Goal: Task Accomplishment & Management: Complete application form

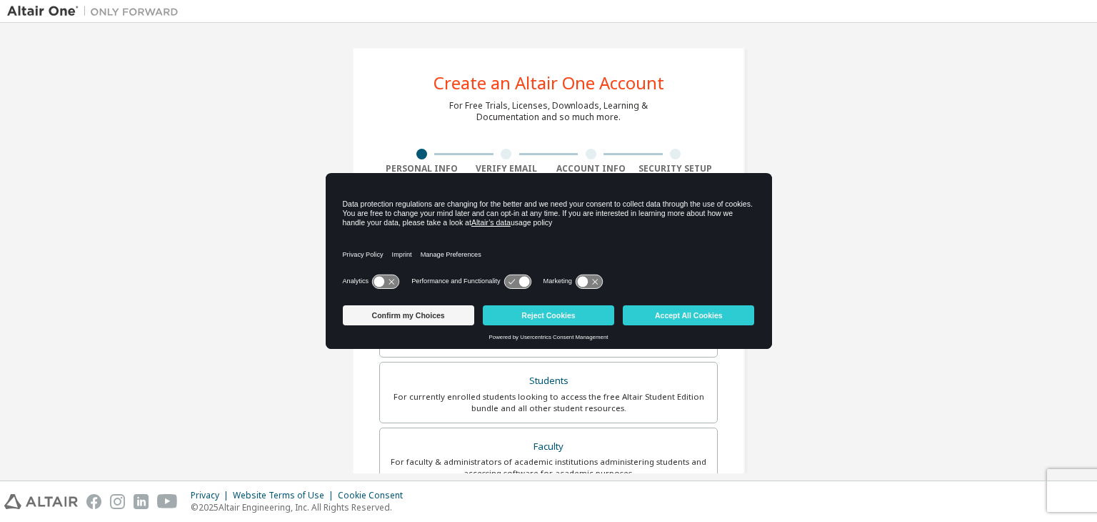
click at [837, 245] on div "Create an Altair One Account For Free Trials, Licenses, Downloads, Learning & D…" at bounding box center [548, 408] width 1083 height 757
click at [457, 317] on button "Confirm my Choices" at bounding box center [408, 315] width 131 height 20
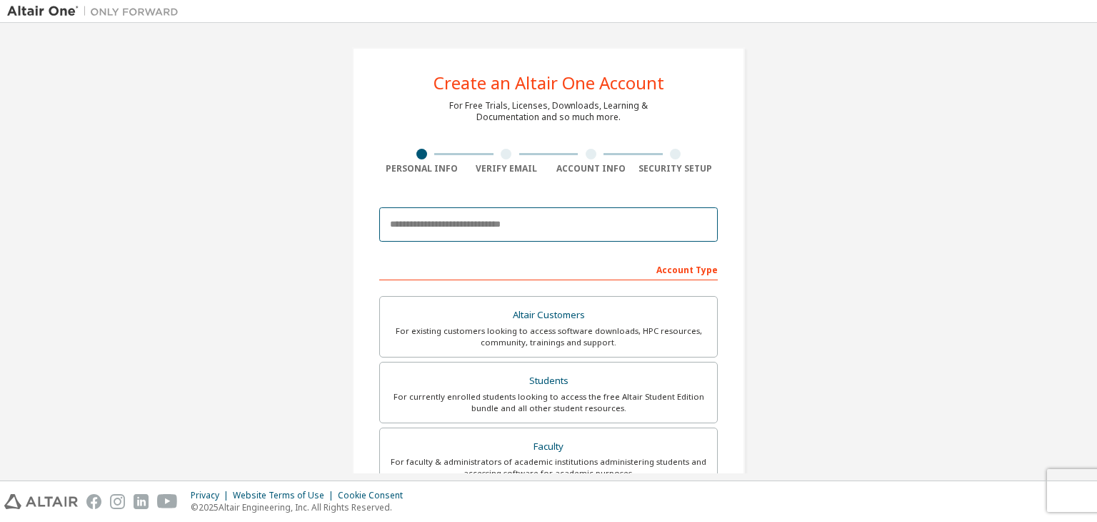
click at [436, 221] on input "email" at bounding box center [548, 224] width 339 height 34
type input "**********"
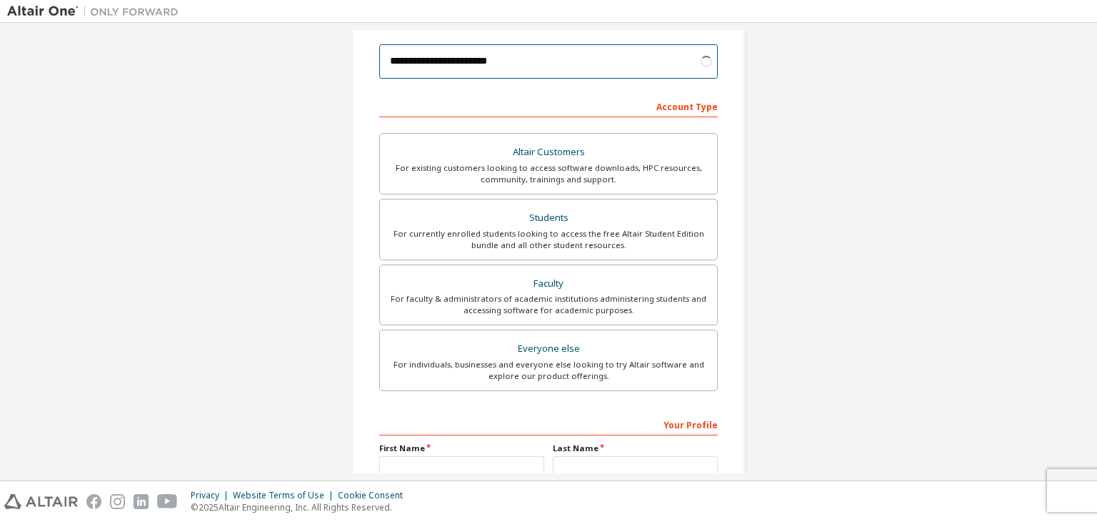
scroll to position [166, 0]
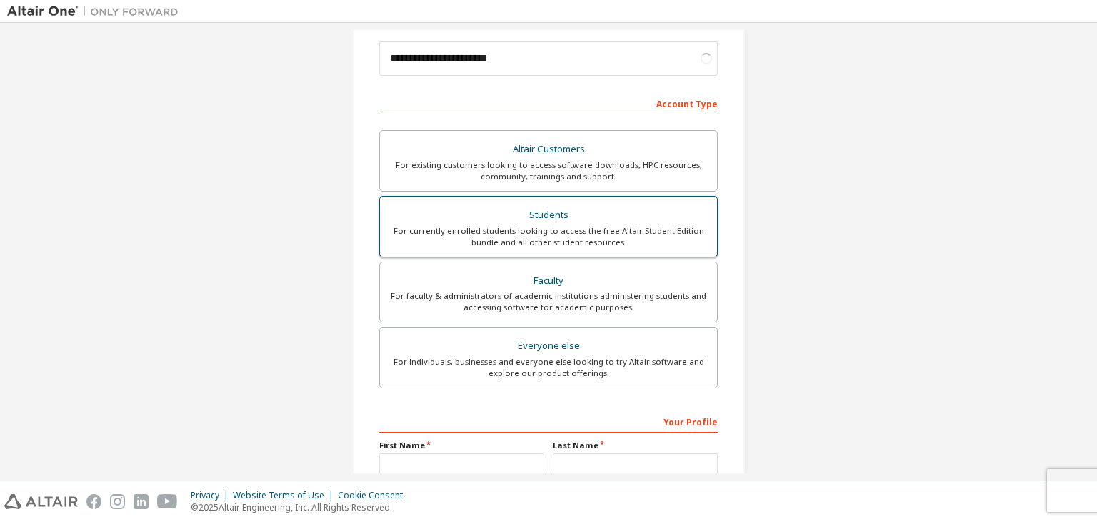
click at [447, 214] on div "Students" at bounding box center [549, 215] width 320 height 20
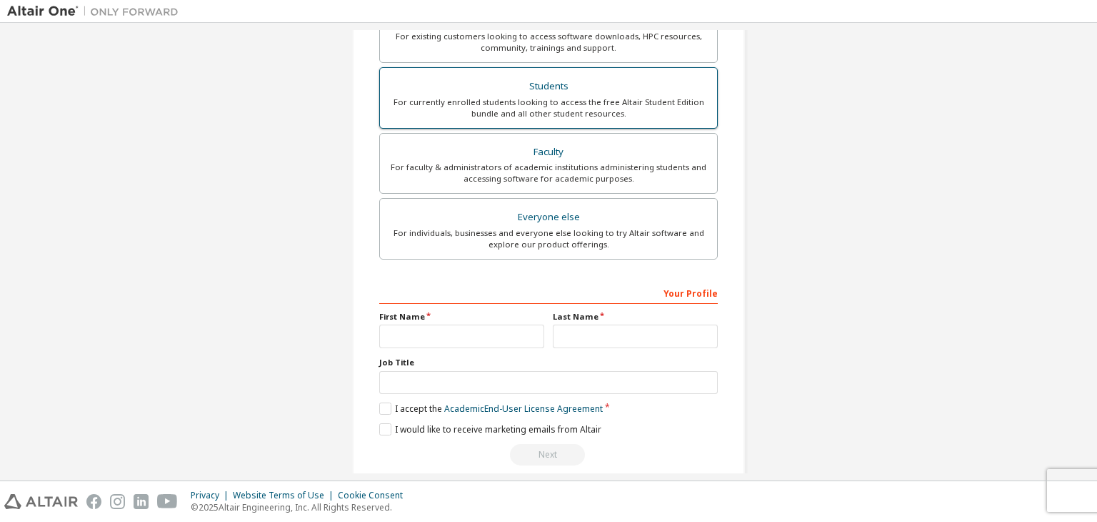
scroll to position [311, 0]
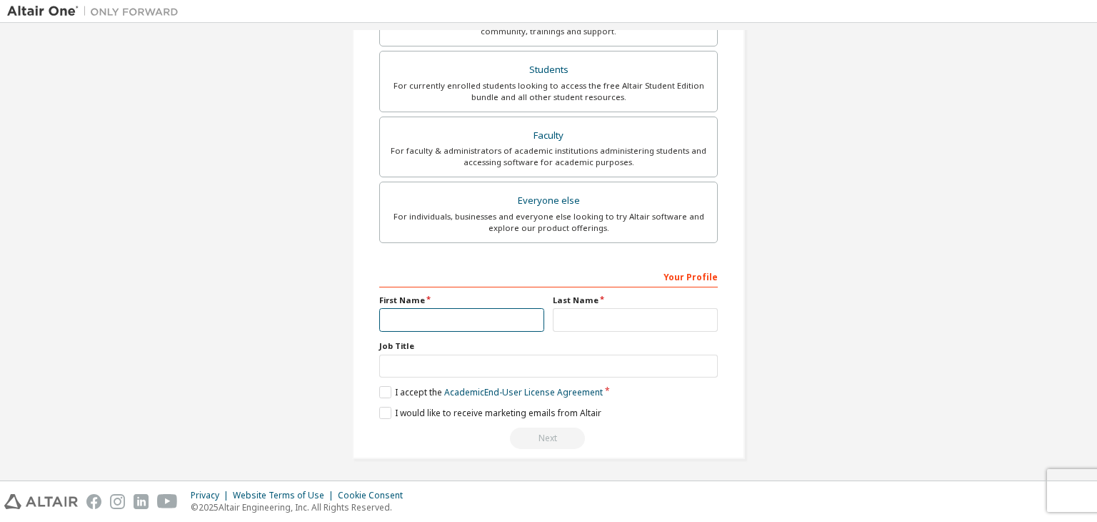
click at [434, 324] on input "text" at bounding box center [461, 320] width 165 height 24
type input "**********"
click at [577, 321] on input "text" at bounding box center [635, 320] width 165 height 24
type input "*****"
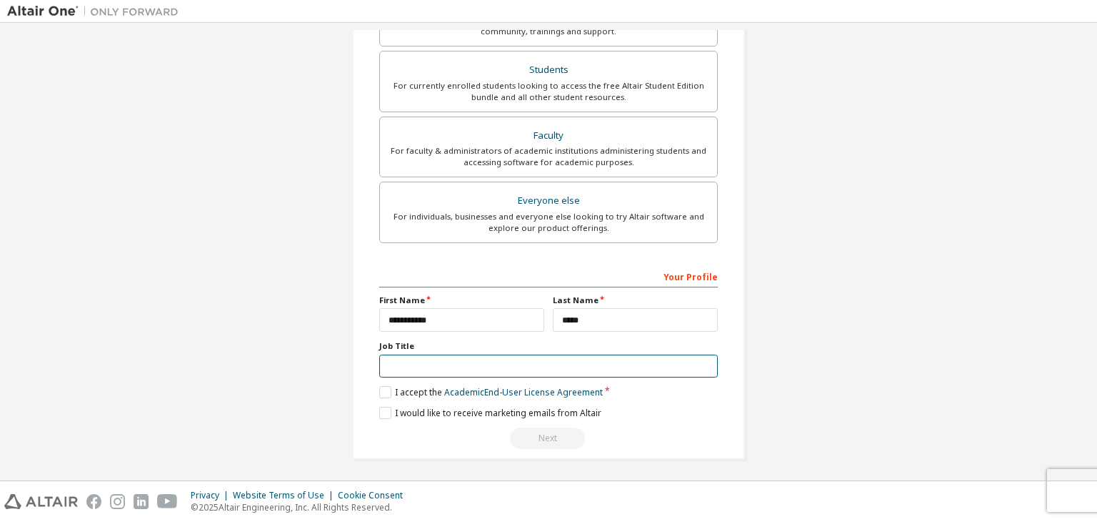
click at [499, 361] on input "text" at bounding box center [548, 366] width 339 height 24
click at [380, 393] on label "I accept the Academic End-User License Agreement" at bounding box center [491, 392] width 224 height 12
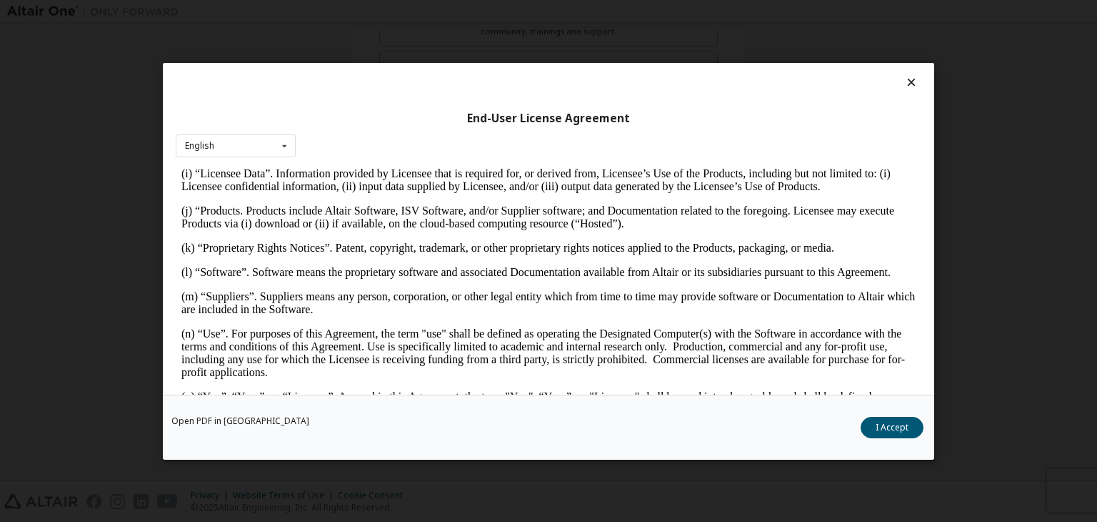
scroll to position [626, 0]
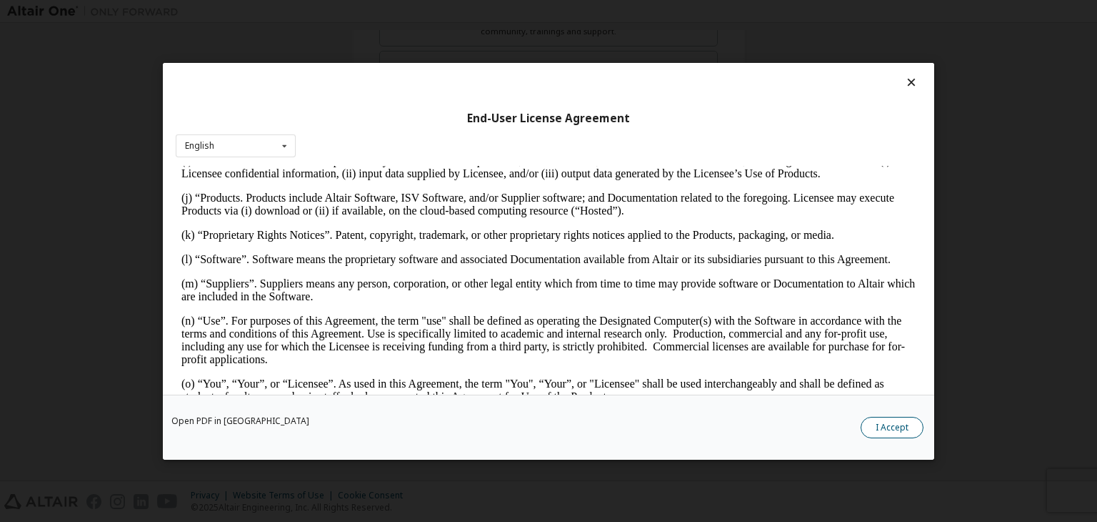
click at [889, 426] on button "I Accept" at bounding box center [892, 427] width 63 height 21
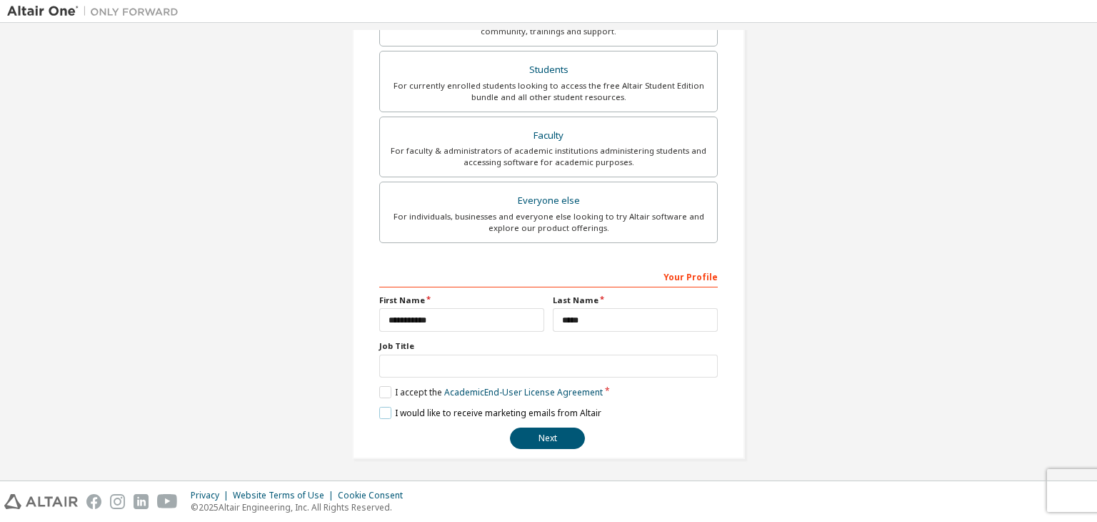
click at [386, 412] on label "I would like to receive marketing emails from Altair" at bounding box center [490, 413] width 222 height 12
click at [537, 445] on button "Next" at bounding box center [547, 437] width 75 height 21
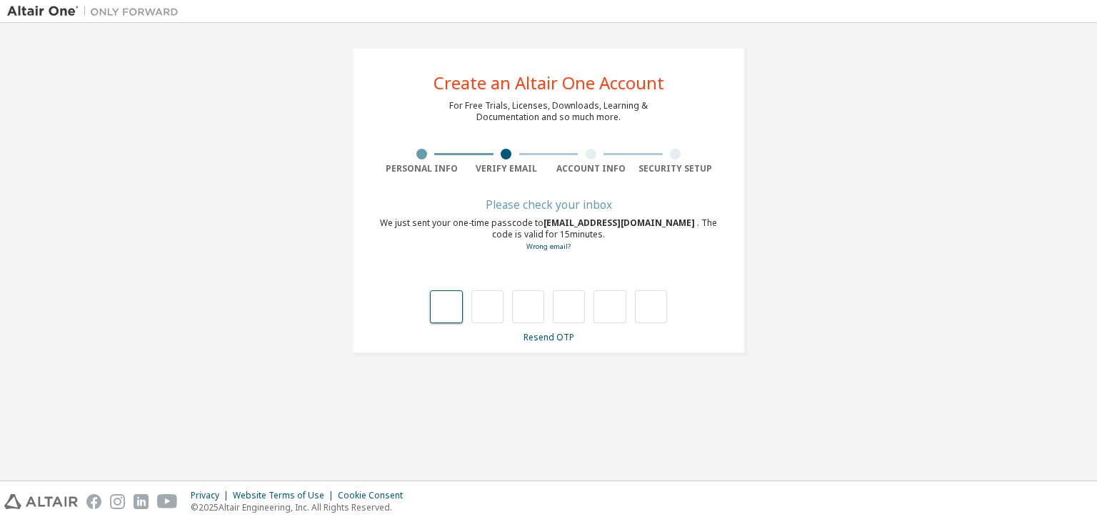
type input "*"
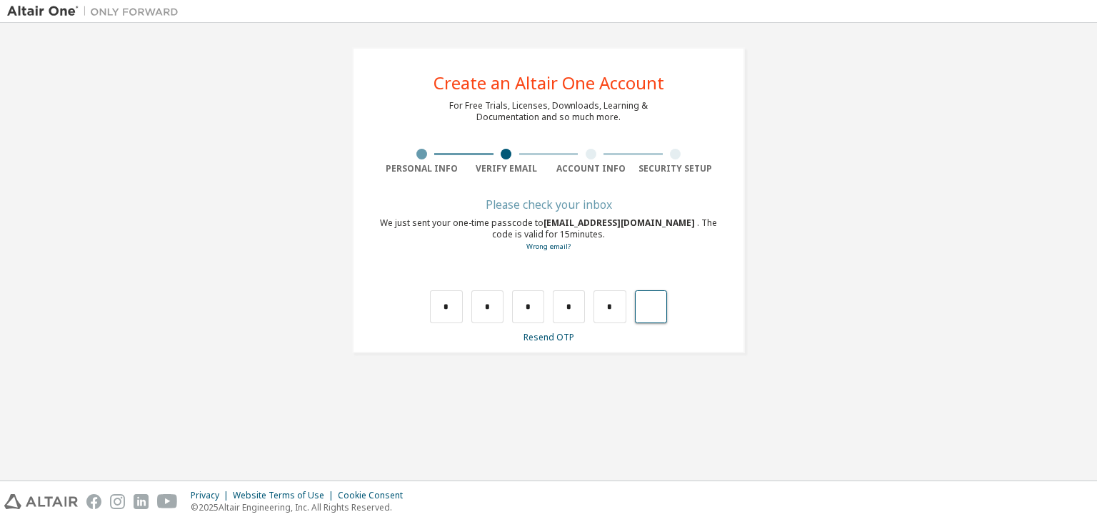
type input "*"
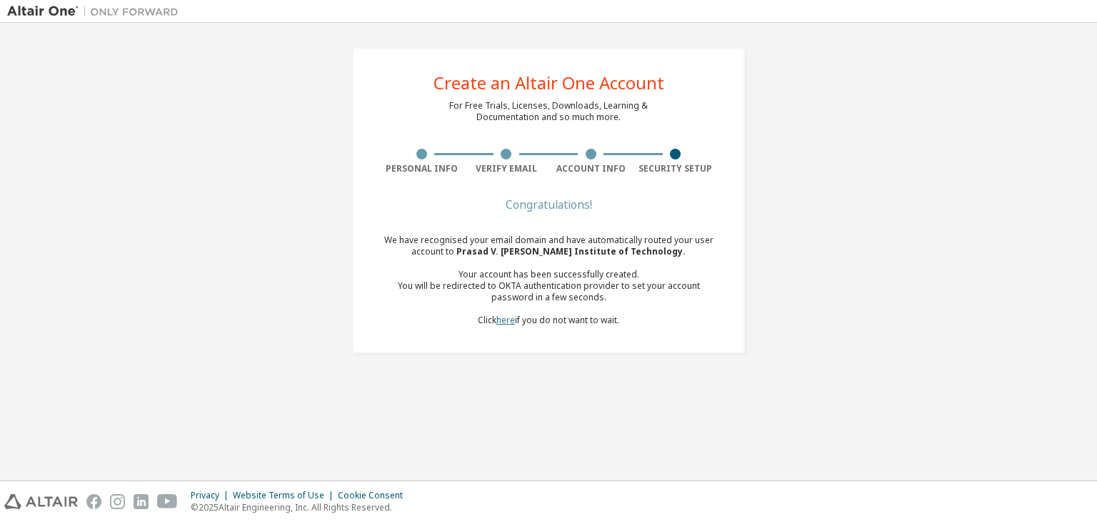
click at [502, 321] on link "here" at bounding box center [506, 320] width 19 height 12
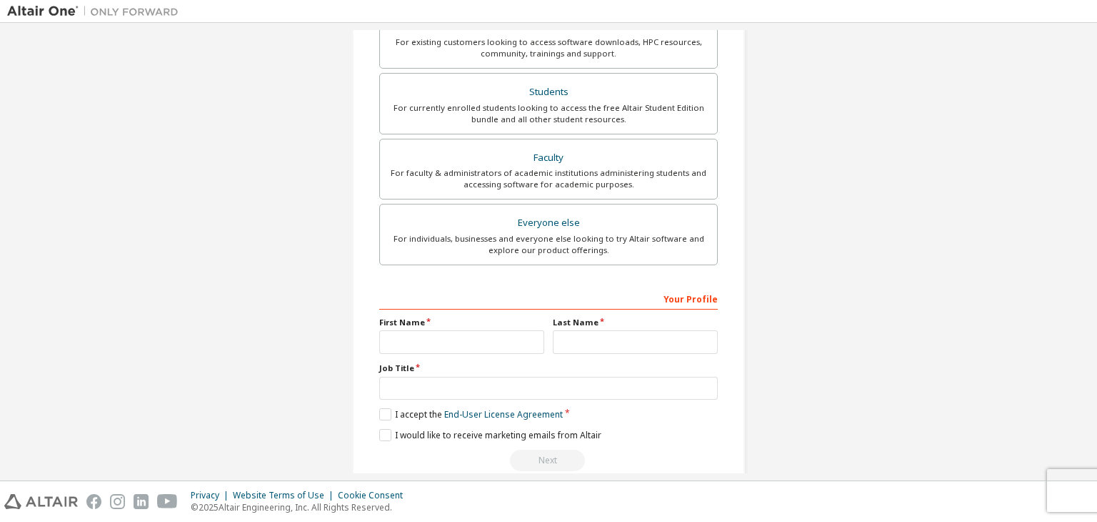
scroll to position [311, 0]
